Goal: Find specific page/section: Locate a particular part of the current website

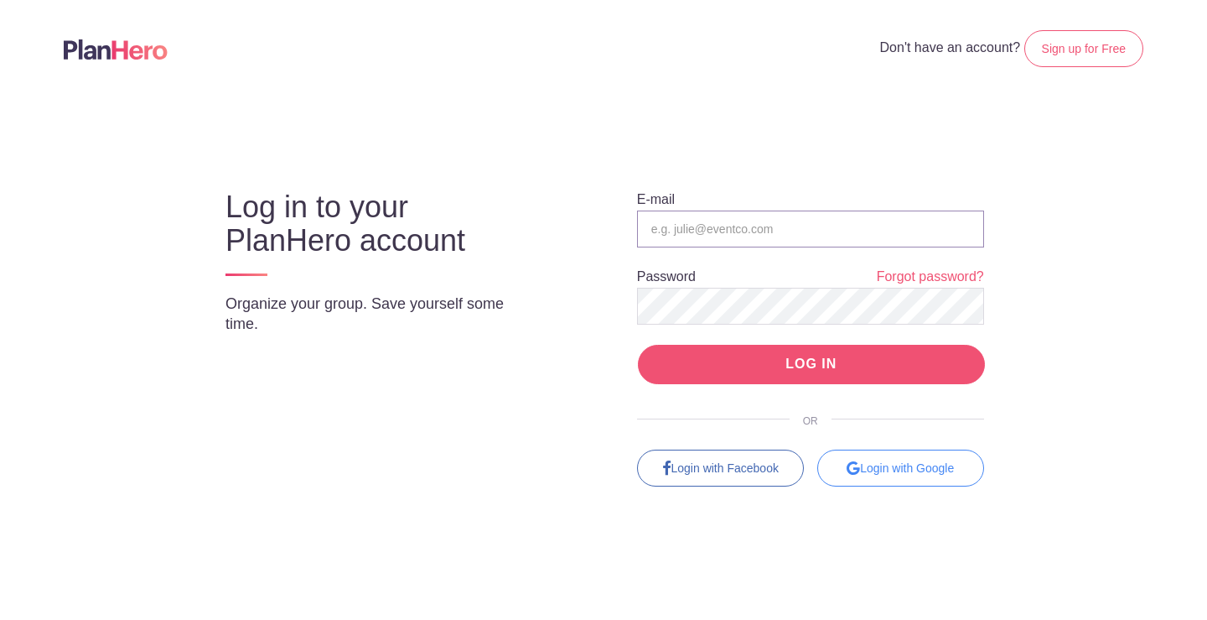
type input "[EMAIL_ADDRESS][DOMAIN_NAME]"
click at [947, 372] on input "LOG IN" at bounding box center [811, 364] width 347 height 39
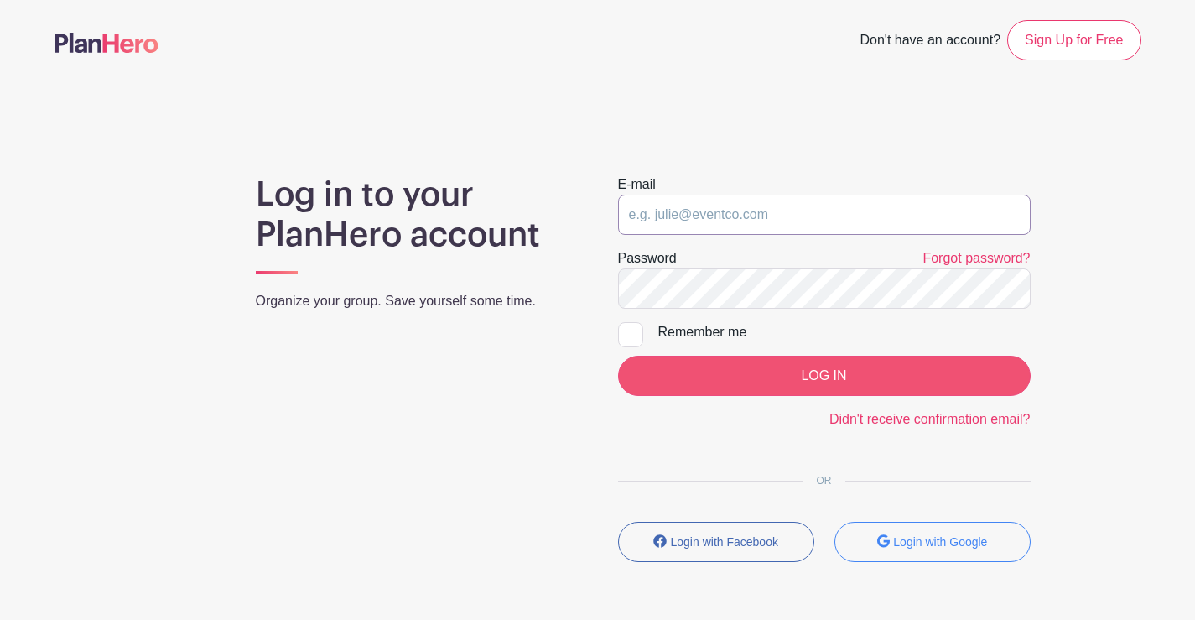
type input "fundraising@operationpets.org"
click at [828, 385] on input "LOG IN" at bounding box center [824, 375] width 412 height 40
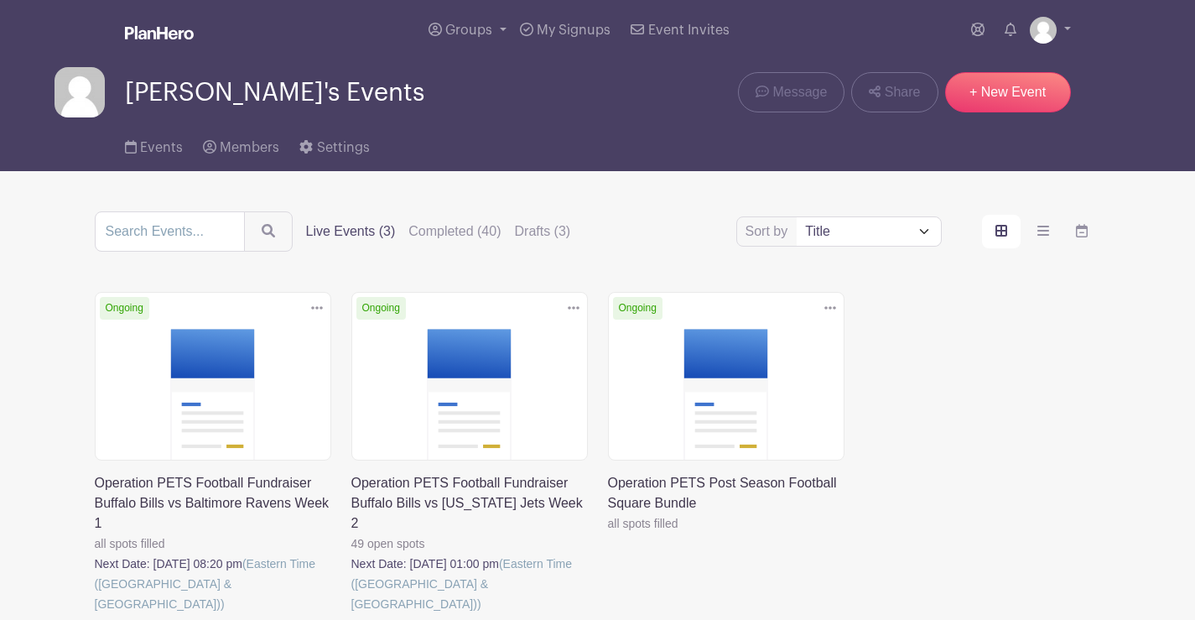
click at [351, 614] on link at bounding box center [351, 614] width 0 height 0
